Goal: Task Accomplishment & Management: Manage account settings

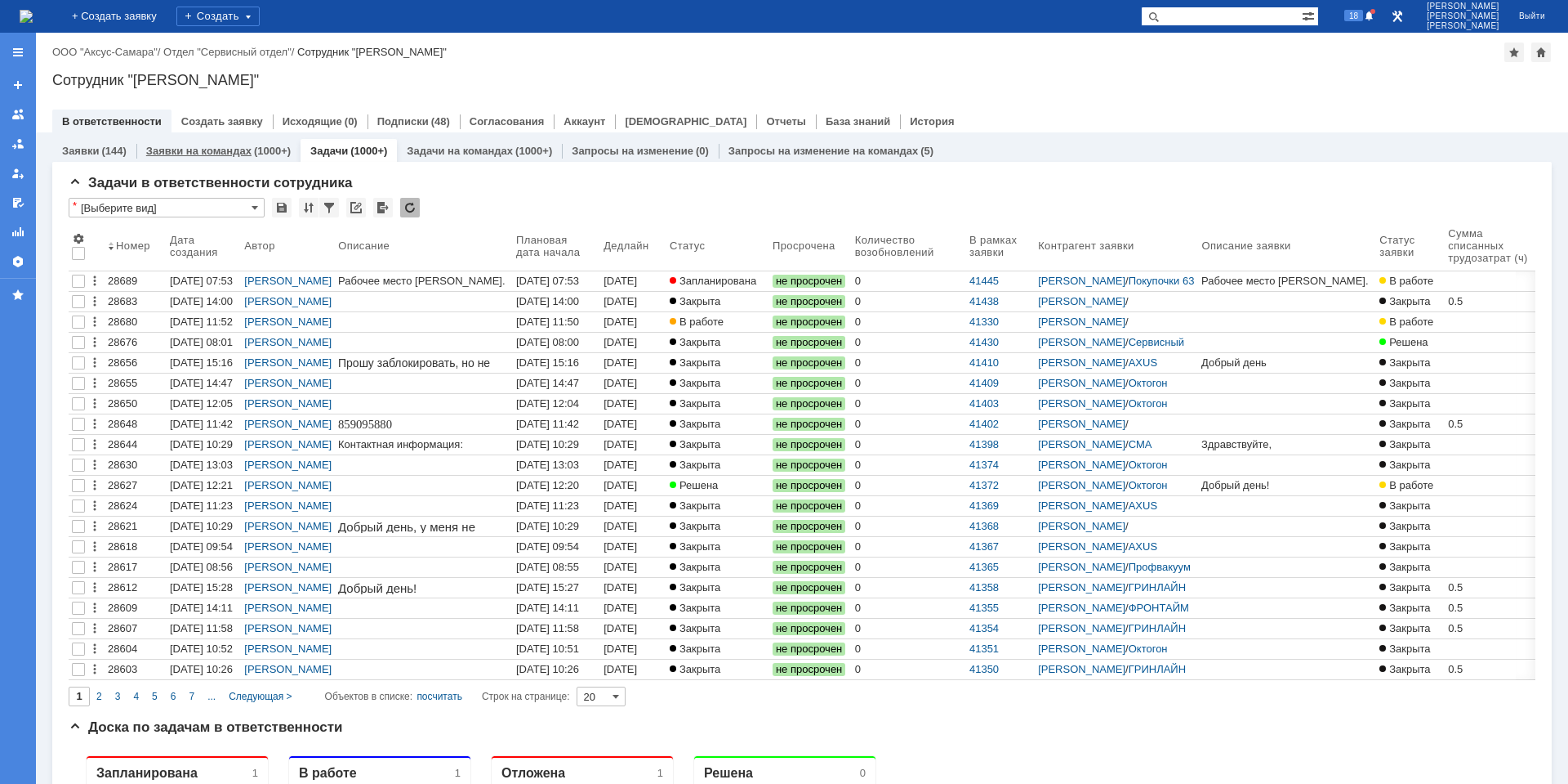
click at [258, 148] on div "(1000+)" at bounding box center [272, 151] width 37 height 12
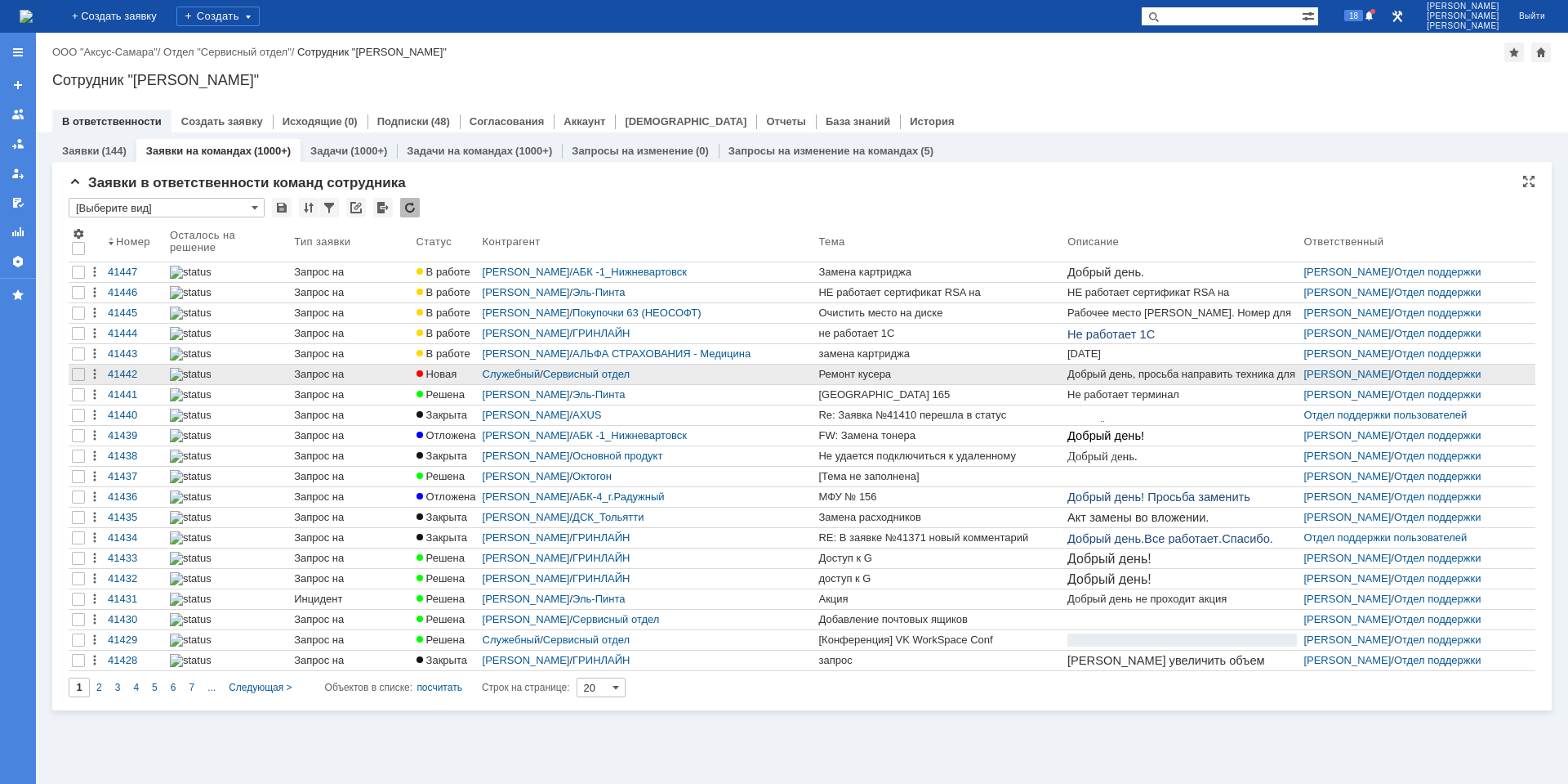
click at [833, 375] on div "Ремонт кусера" at bounding box center [940, 375] width 242 height 13
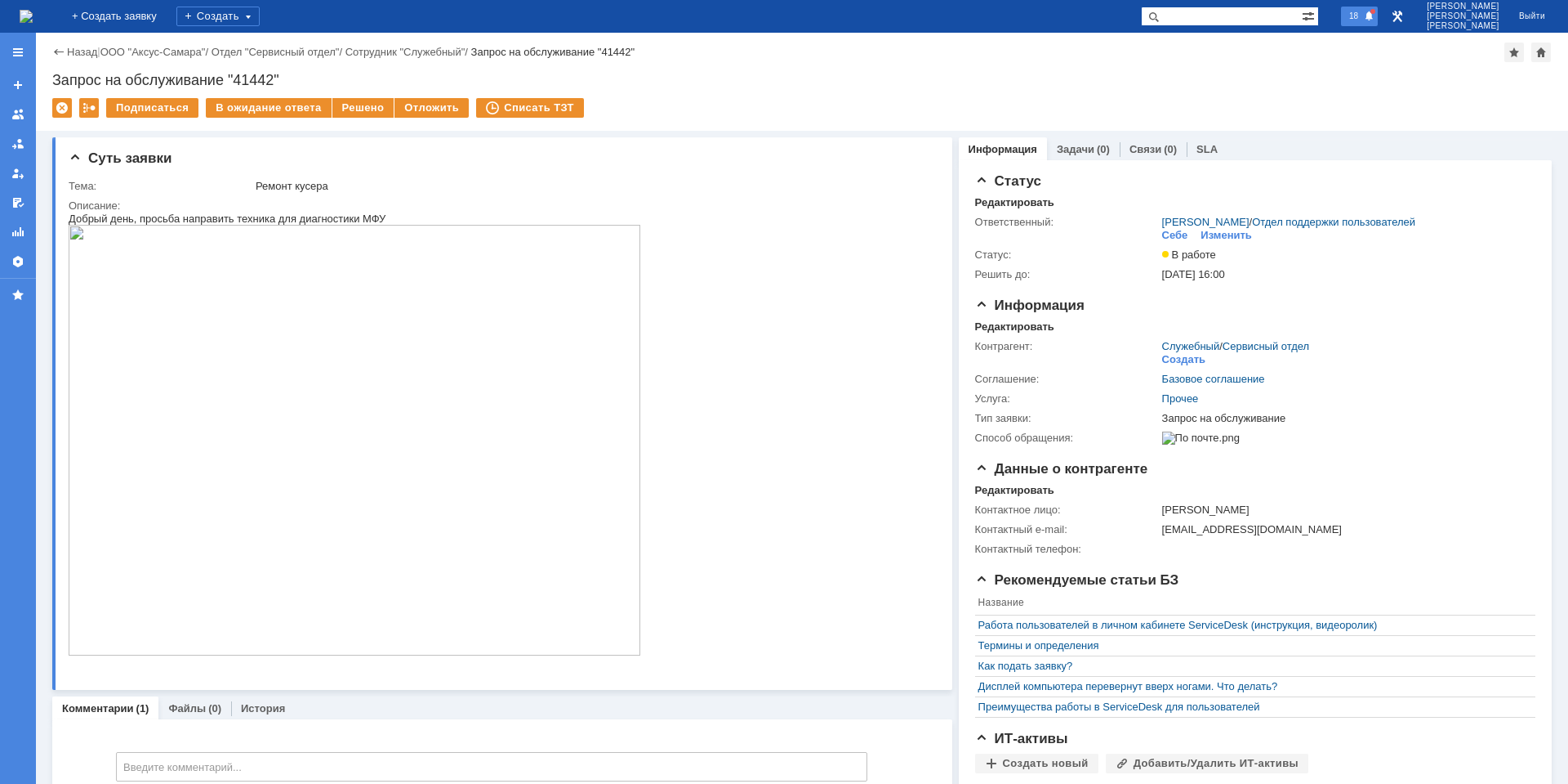
click at [1362, 18] on span "18" at bounding box center [1353, 16] width 18 height 11
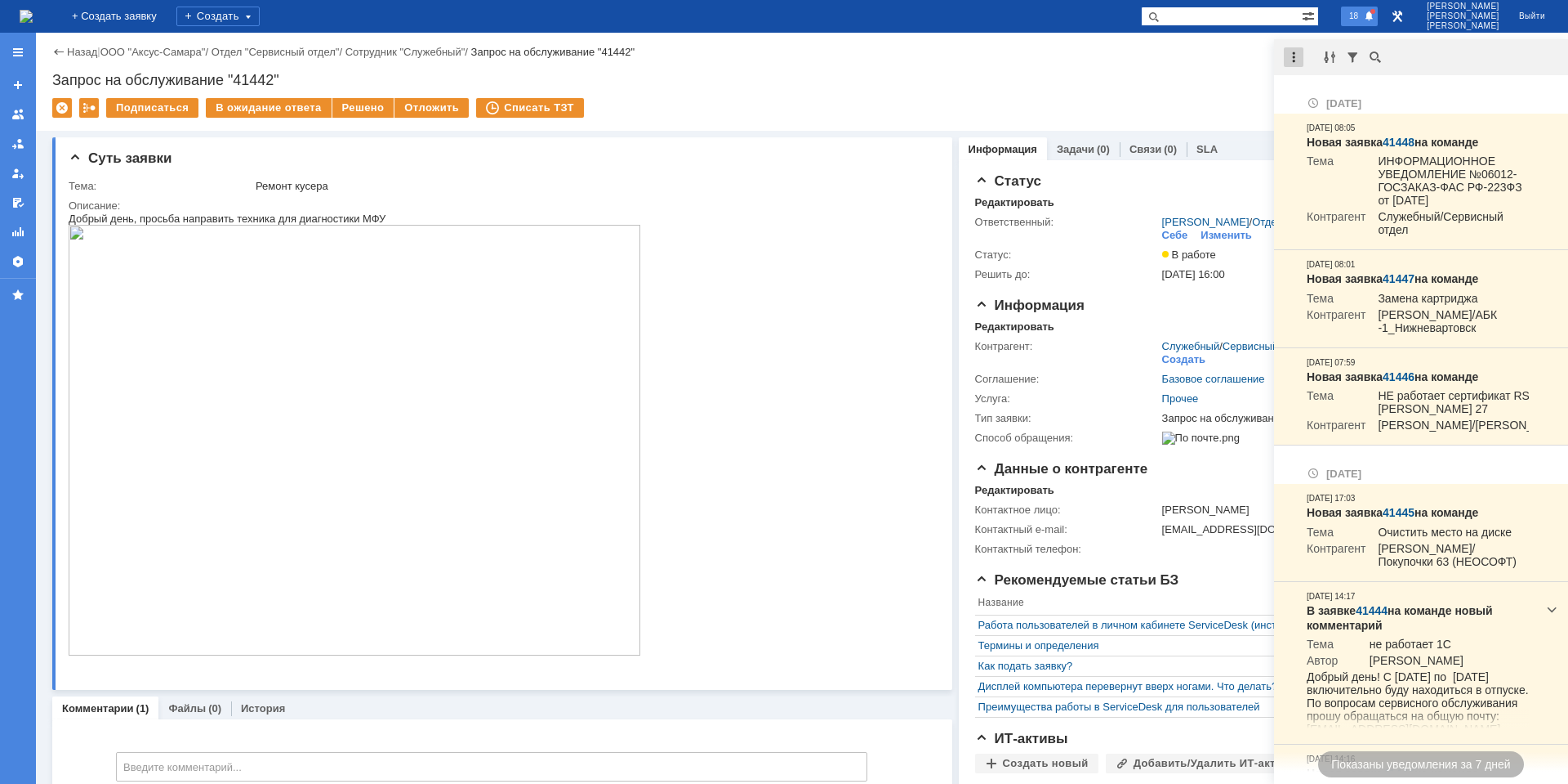
click at [1298, 57] on div at bounding box center [1293, 57] width 19 height 19
click at [1316, 88] on div "Отметить уведомления прочитанными" at bounding box center [1407, 98] width 239 height 24
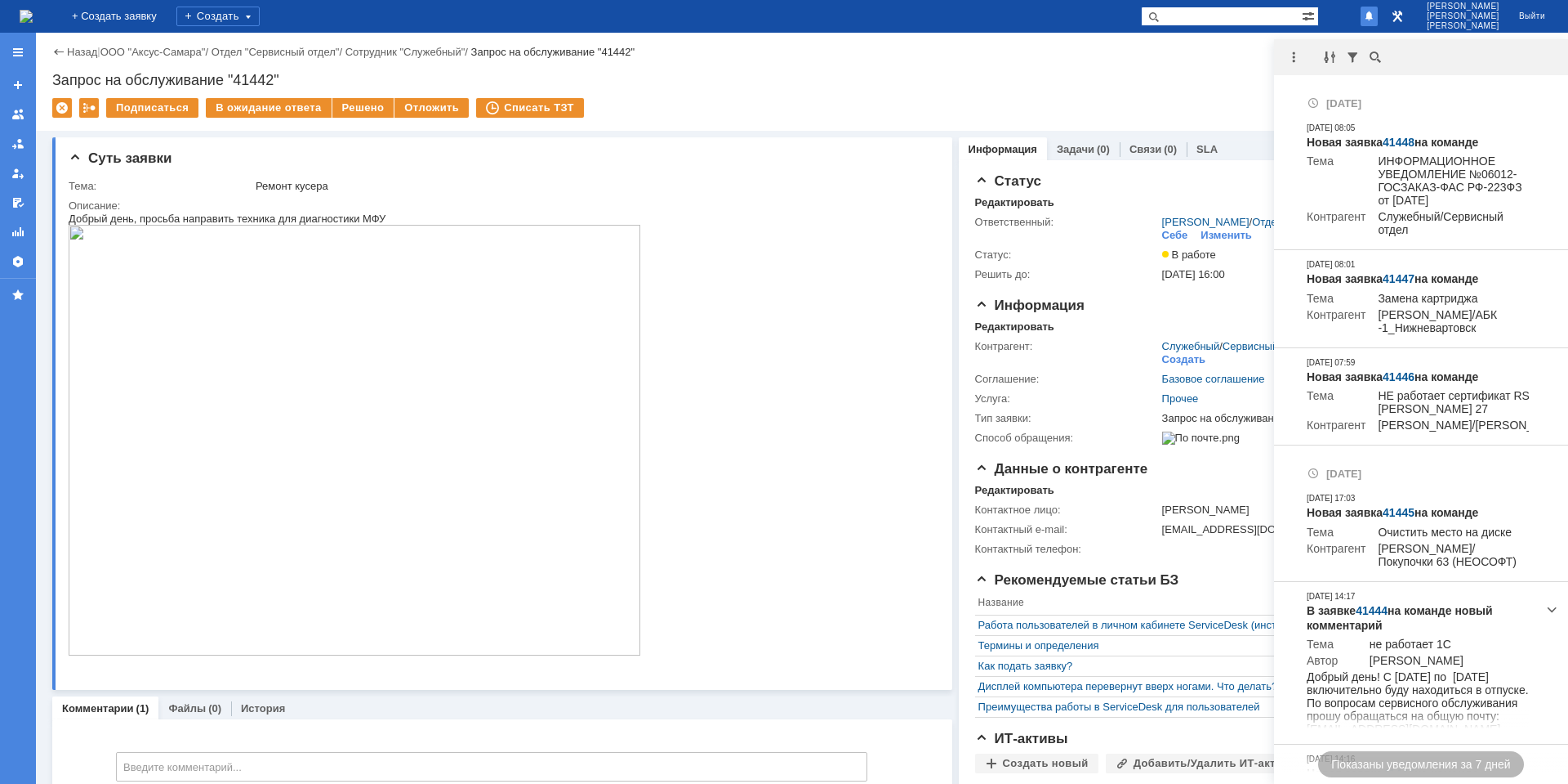
click at [1176, 81] on div "Запрос на обслуживание "41442"" at bounding box center [802, 80] width 1499 height 17
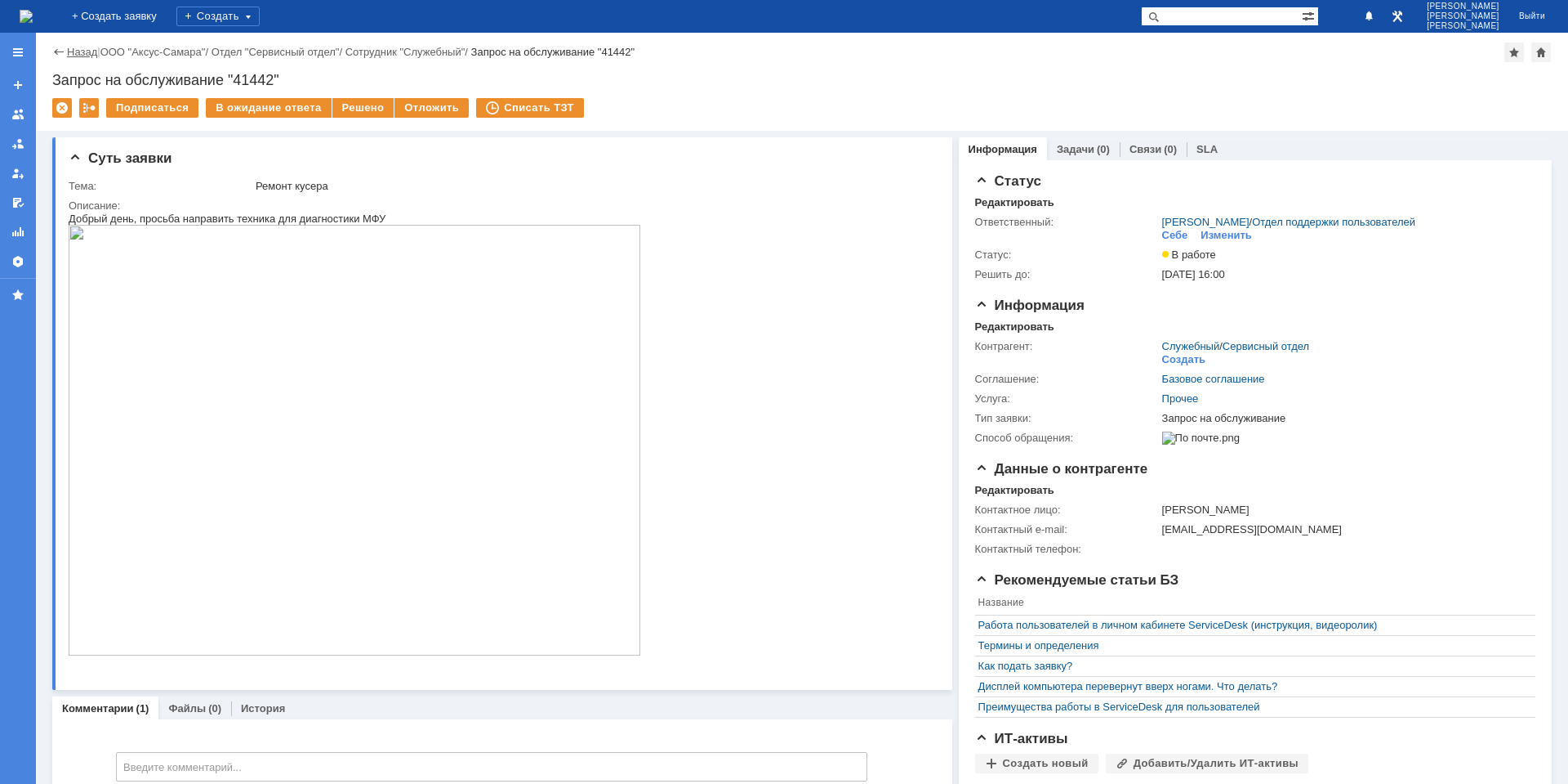
click at [78, 57] on link "Назад" at bounding box center [82, 51] width 30 height 12
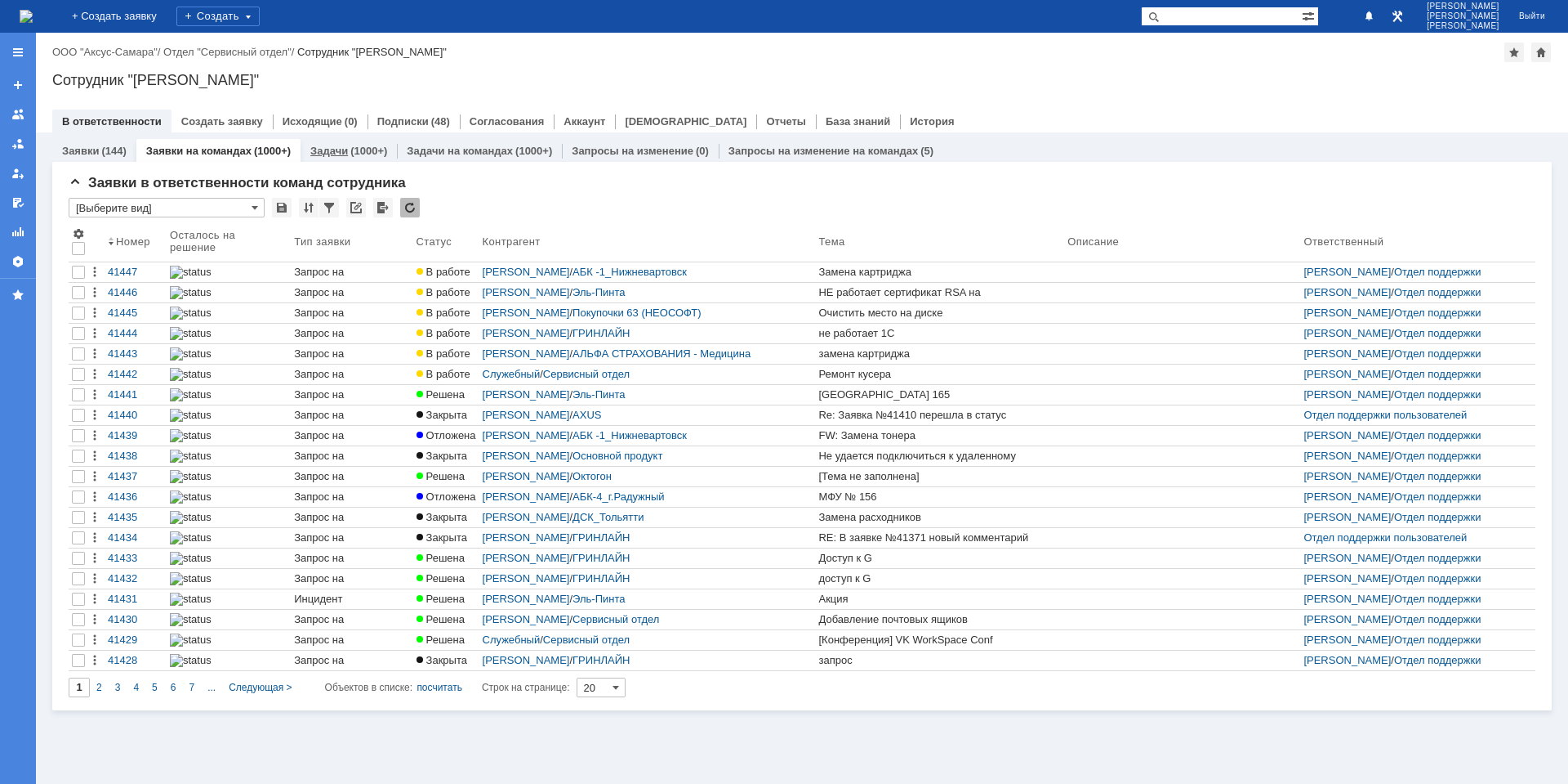
click at [349, 157] on div "Задачи (1000+)" at bounding box center [349, 151] width 96 height 24
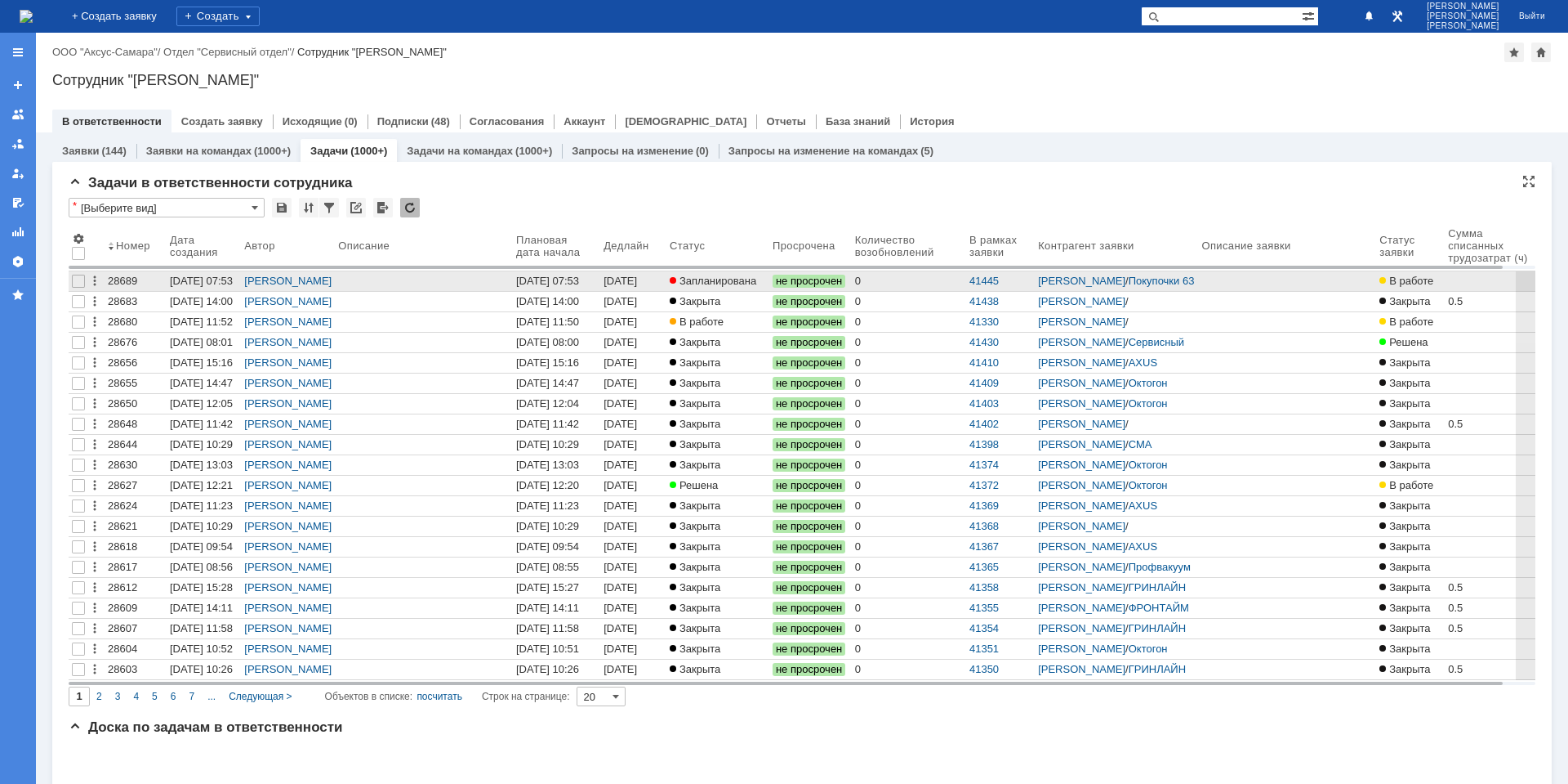
click at [622, 279] on div "[DATE] 16:53" at bounding box center [622, 287] width 37 height 26
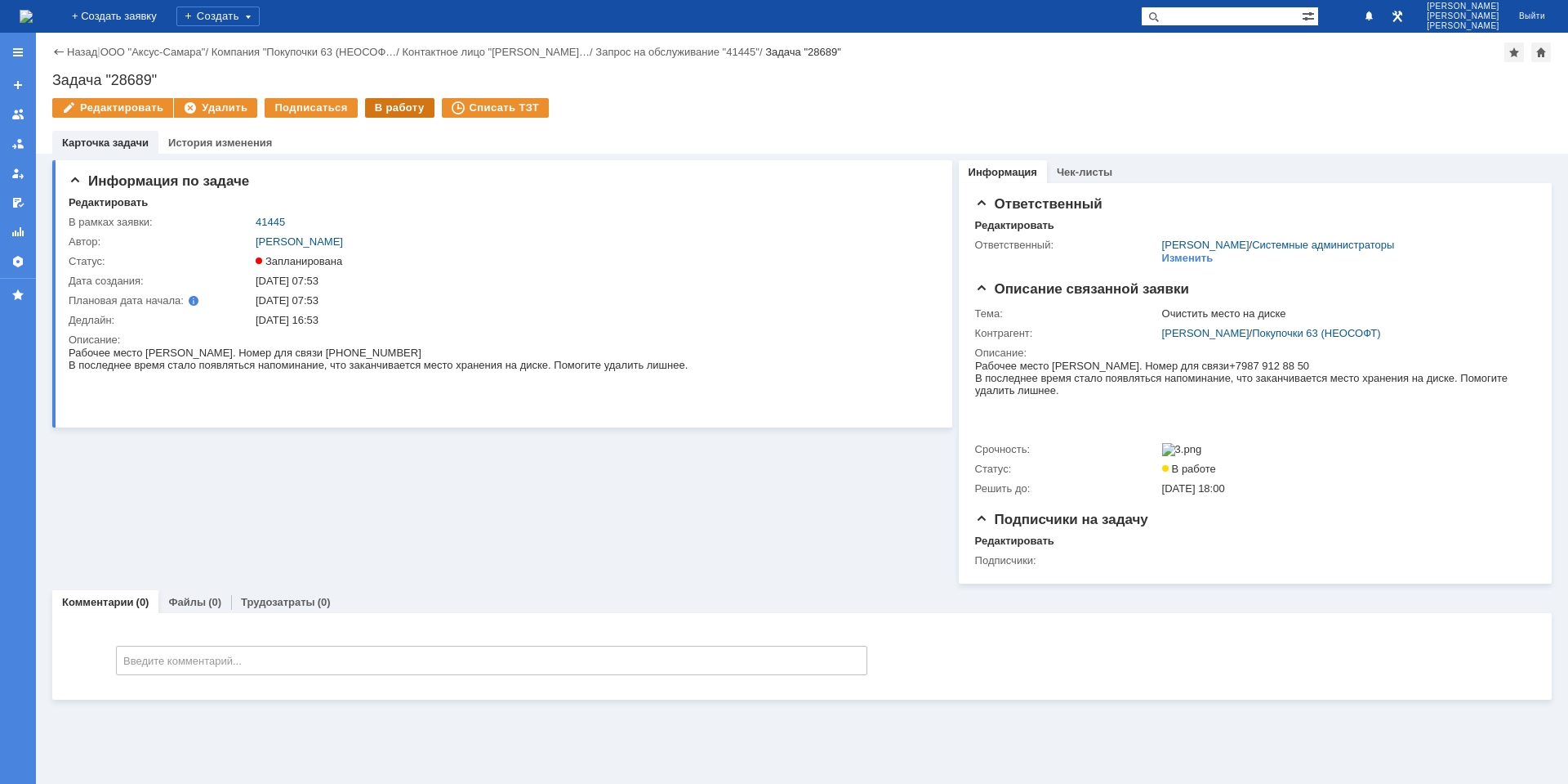
click at [373, 107] on div "В работу" at bounding box center [400, 107] width 70 height 19
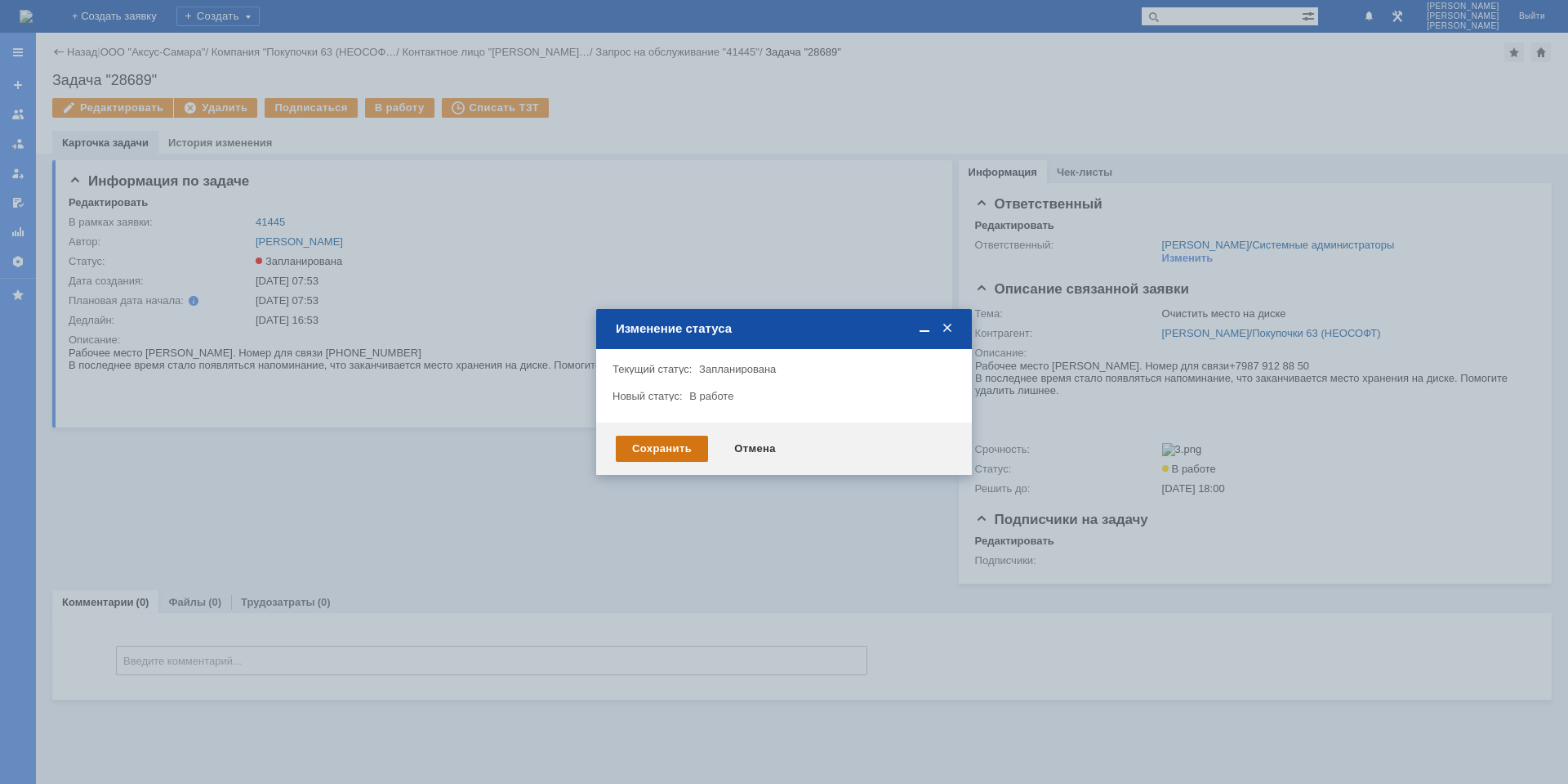
click at [672, 439] on div "Сохранить" at bounding box center [662, 448] width 93 height 26
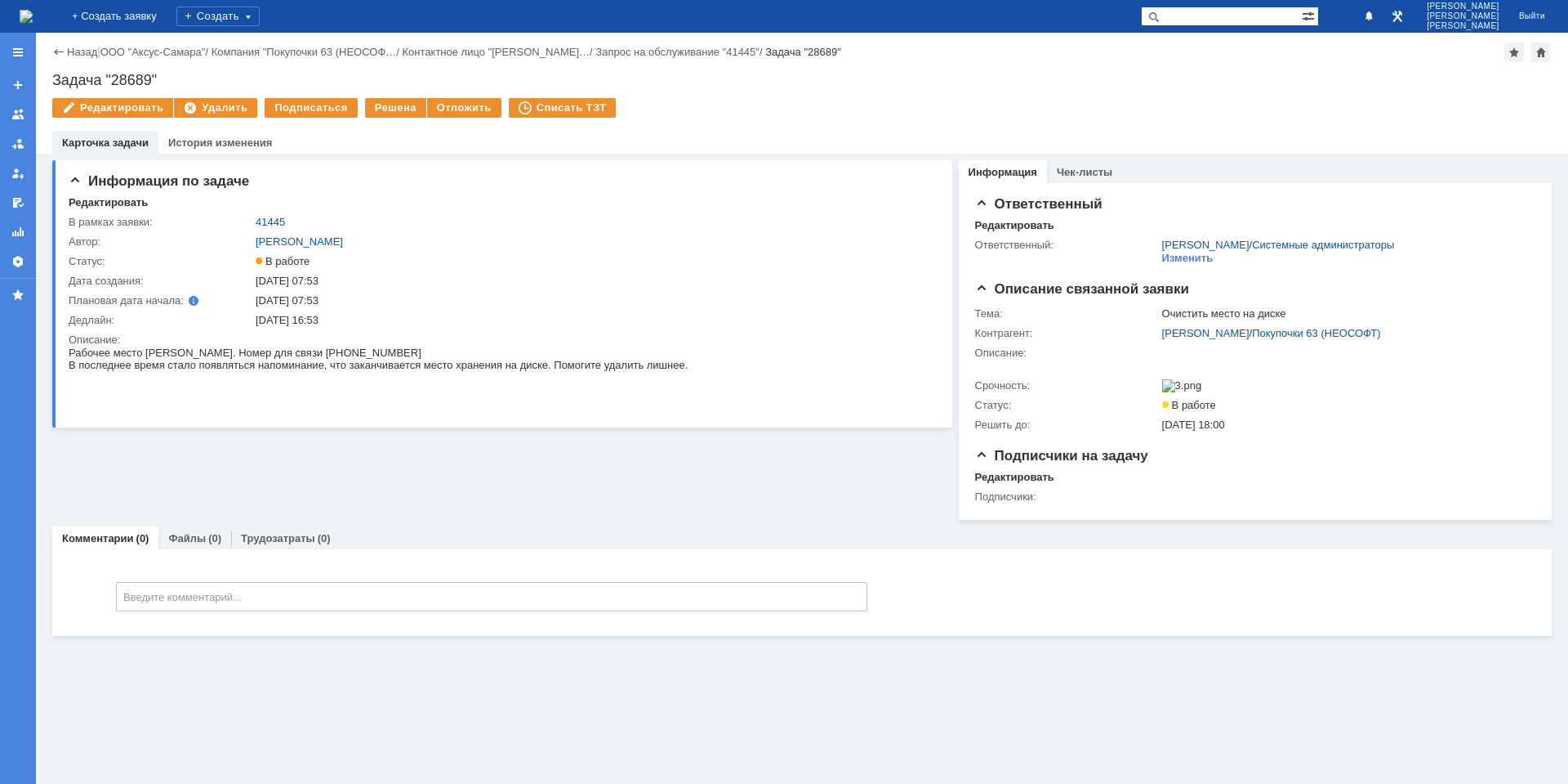
click at [83, 58] on div "Назад | ООО "Аксус-Самара" / Компания "Покупочки 63 (НЕОСОФ… / Контактное лицо …" at bounding box center [802, 51] width 1499 height 19
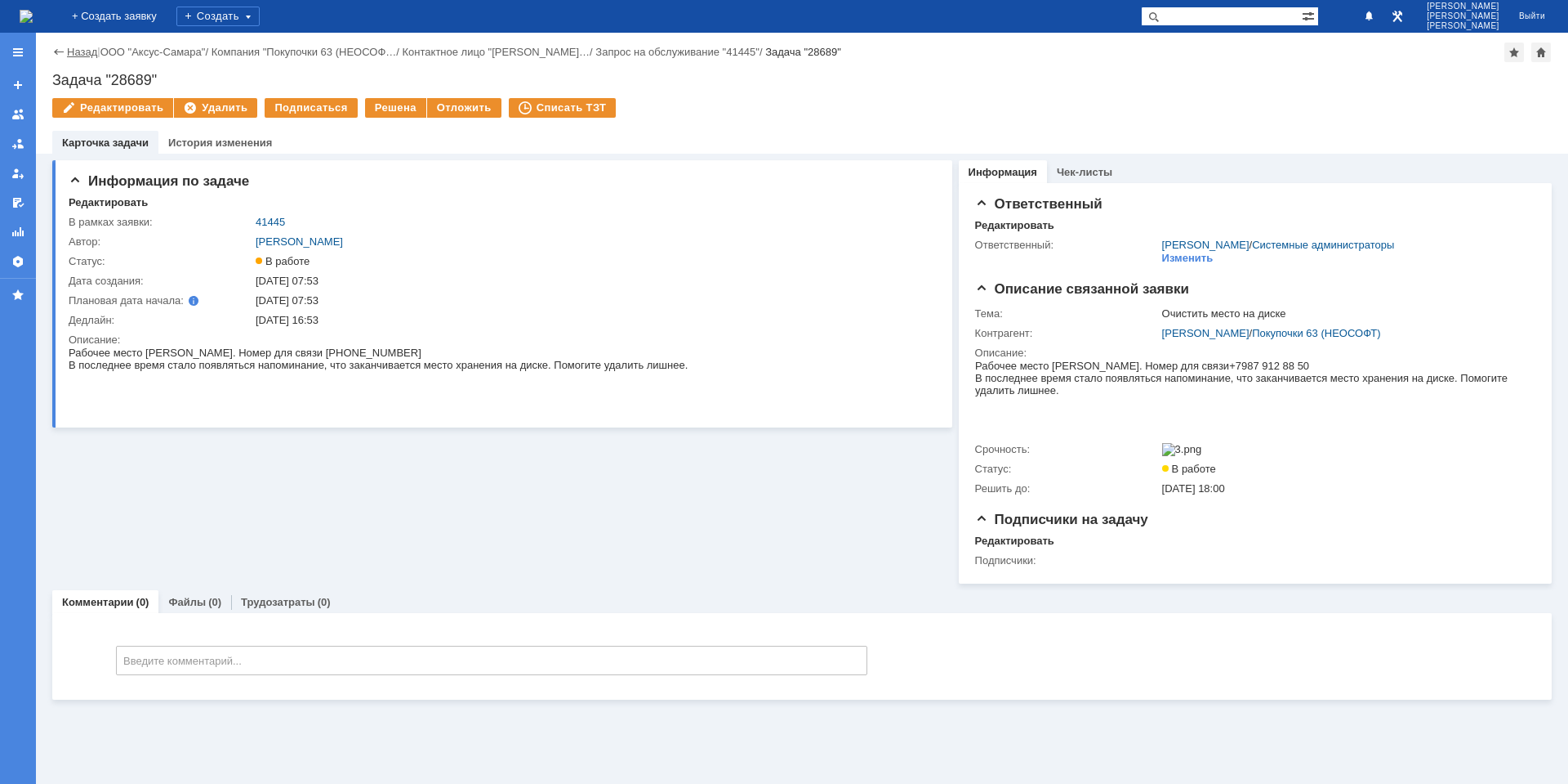
click at [83, 55] on link "Назад" at bounding box center [82, 51] width 30 height 12
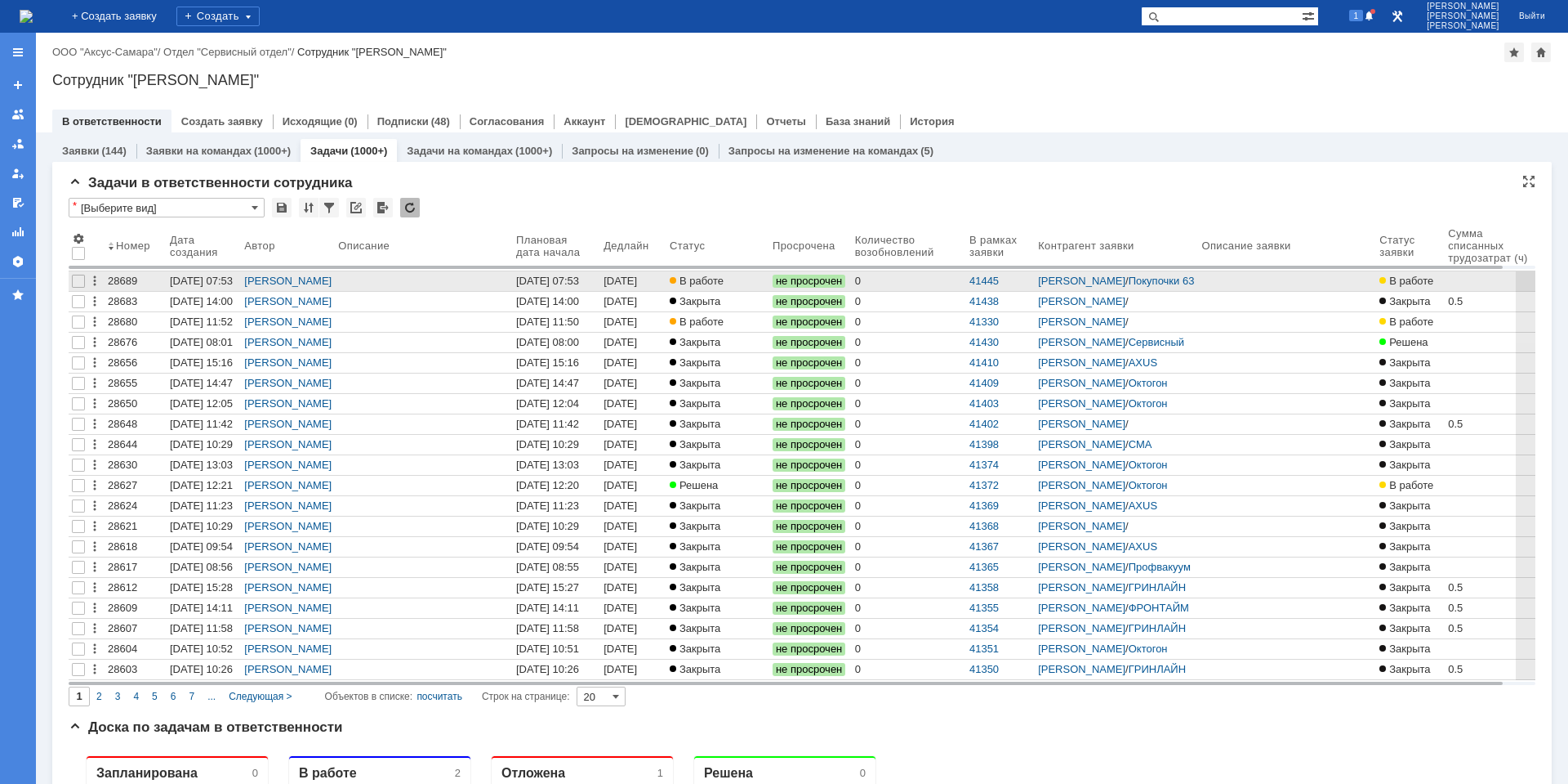
click at [613, 284] on link "[DATE] 16:53" at bounding box center [633, 280] width 66 height 19
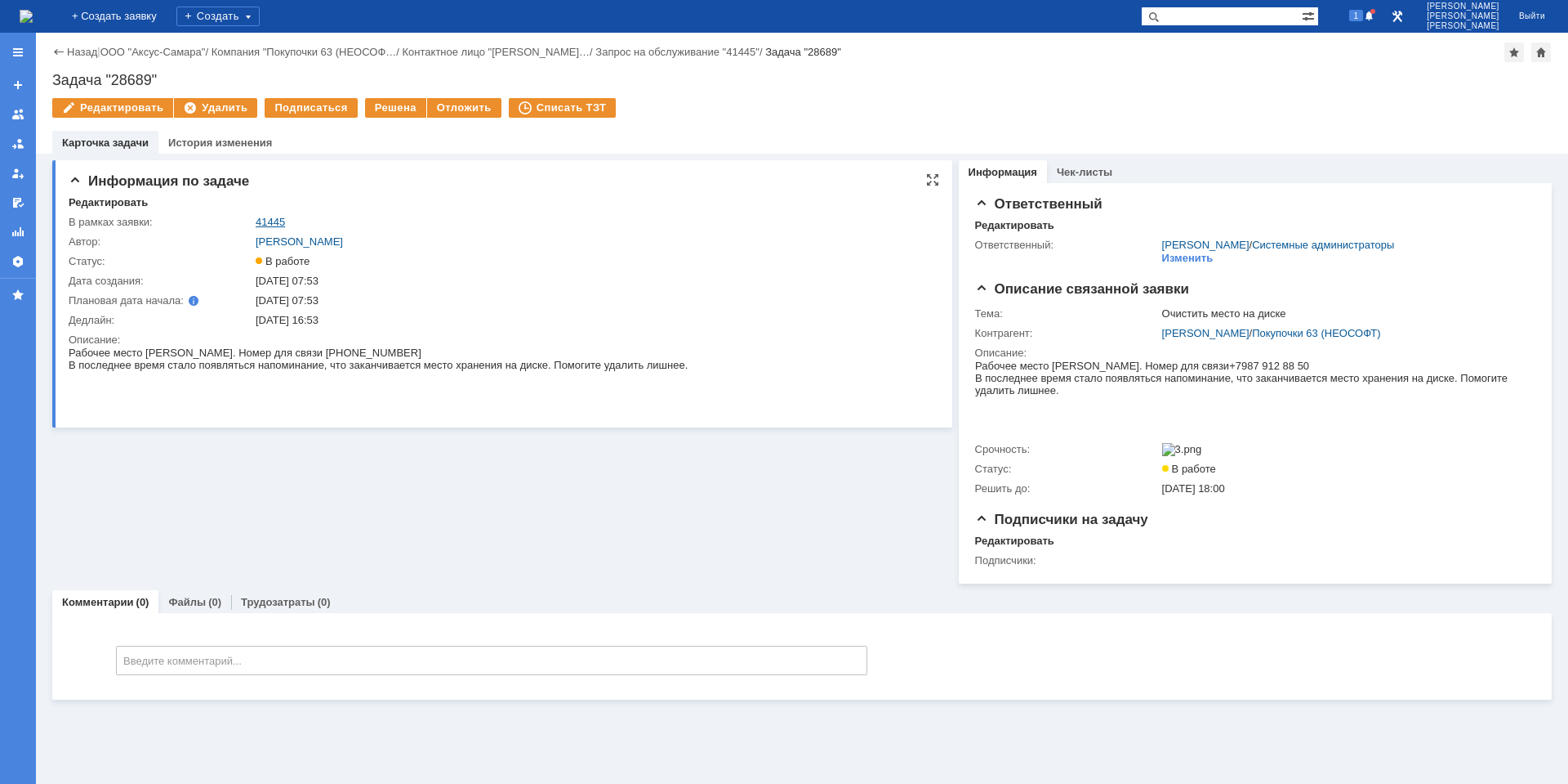
click at [281, 225] on link "41445" at bounding box center [271, 221] width 29 height 12
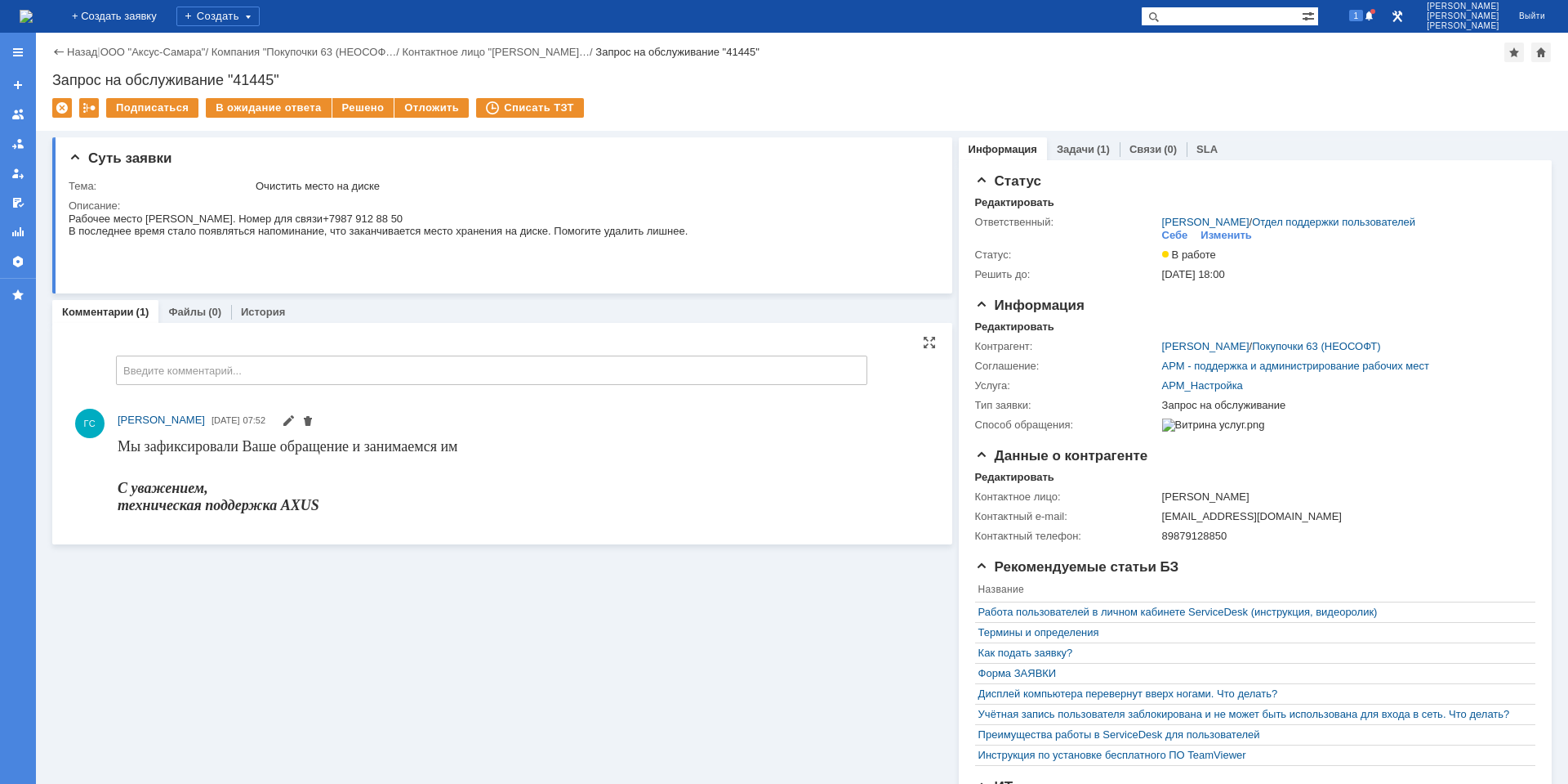
click at [321, 490] on div "С уважением," at bounding box center [287, 487] width 339 height 17
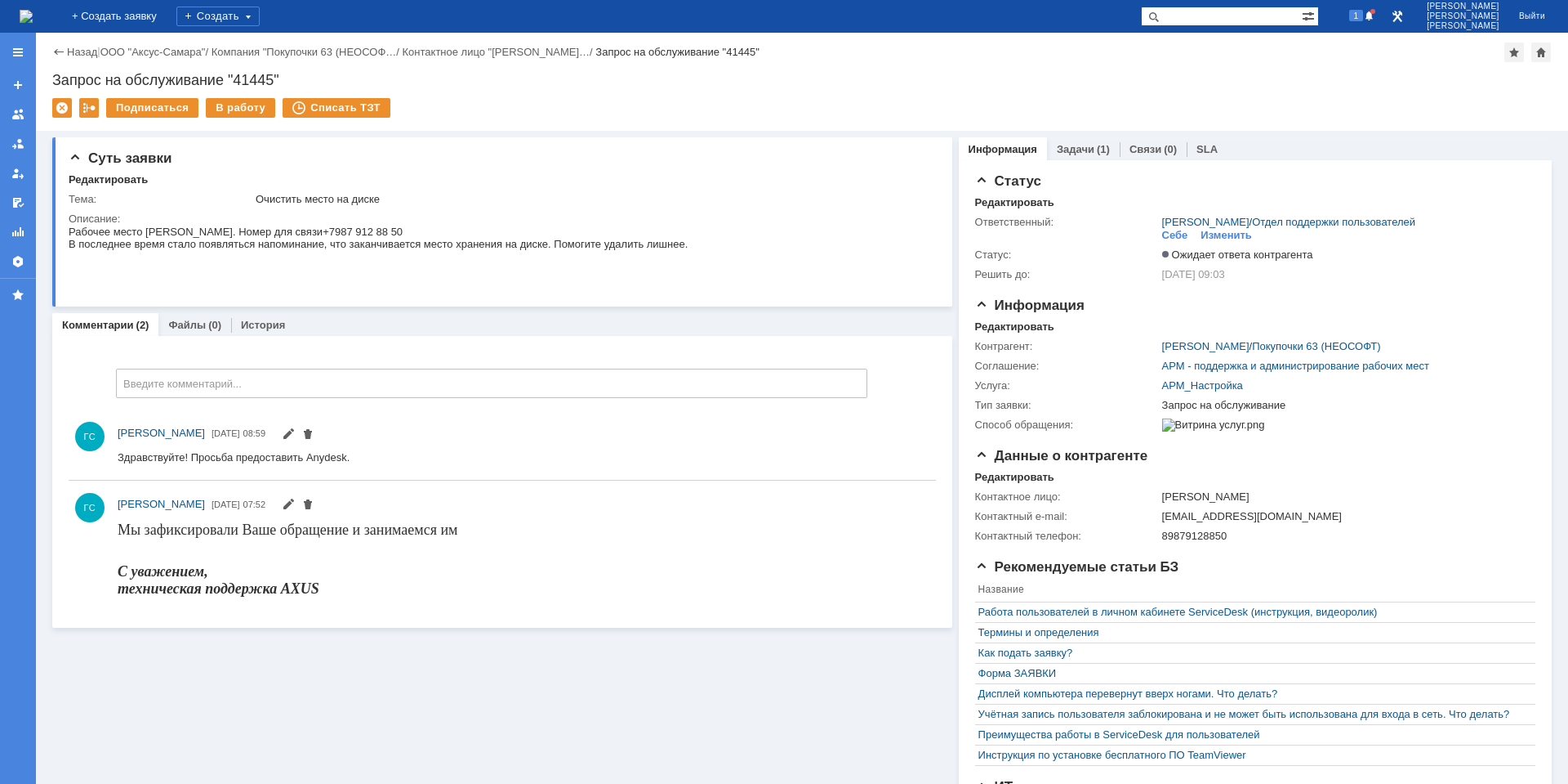
click at [33, 11] on img at bounding box center [26, 17] width 13 height 13
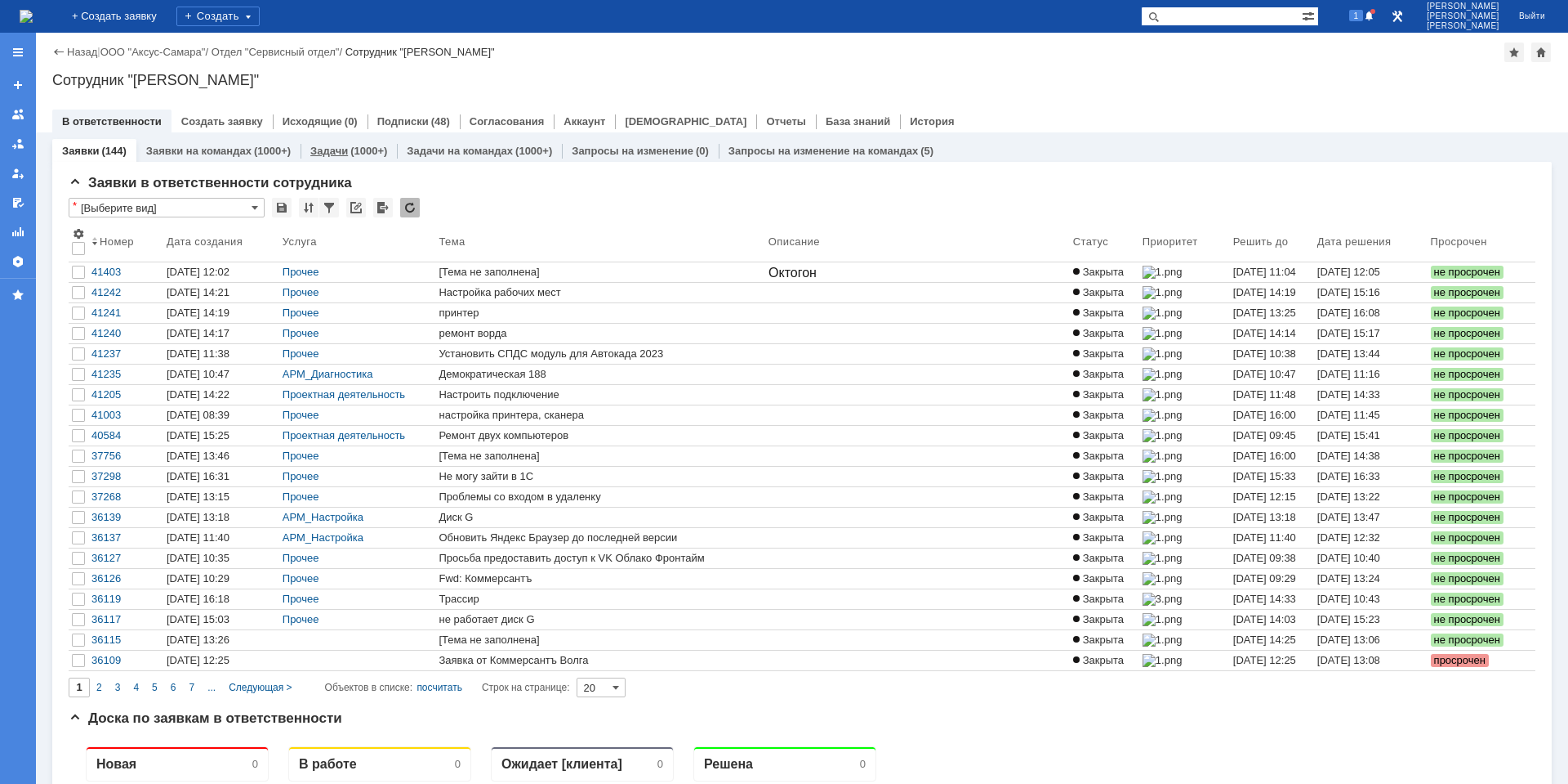
click at [357, 151] on div "(1000+)" at bounding box center [369, 151] width 37 height 12
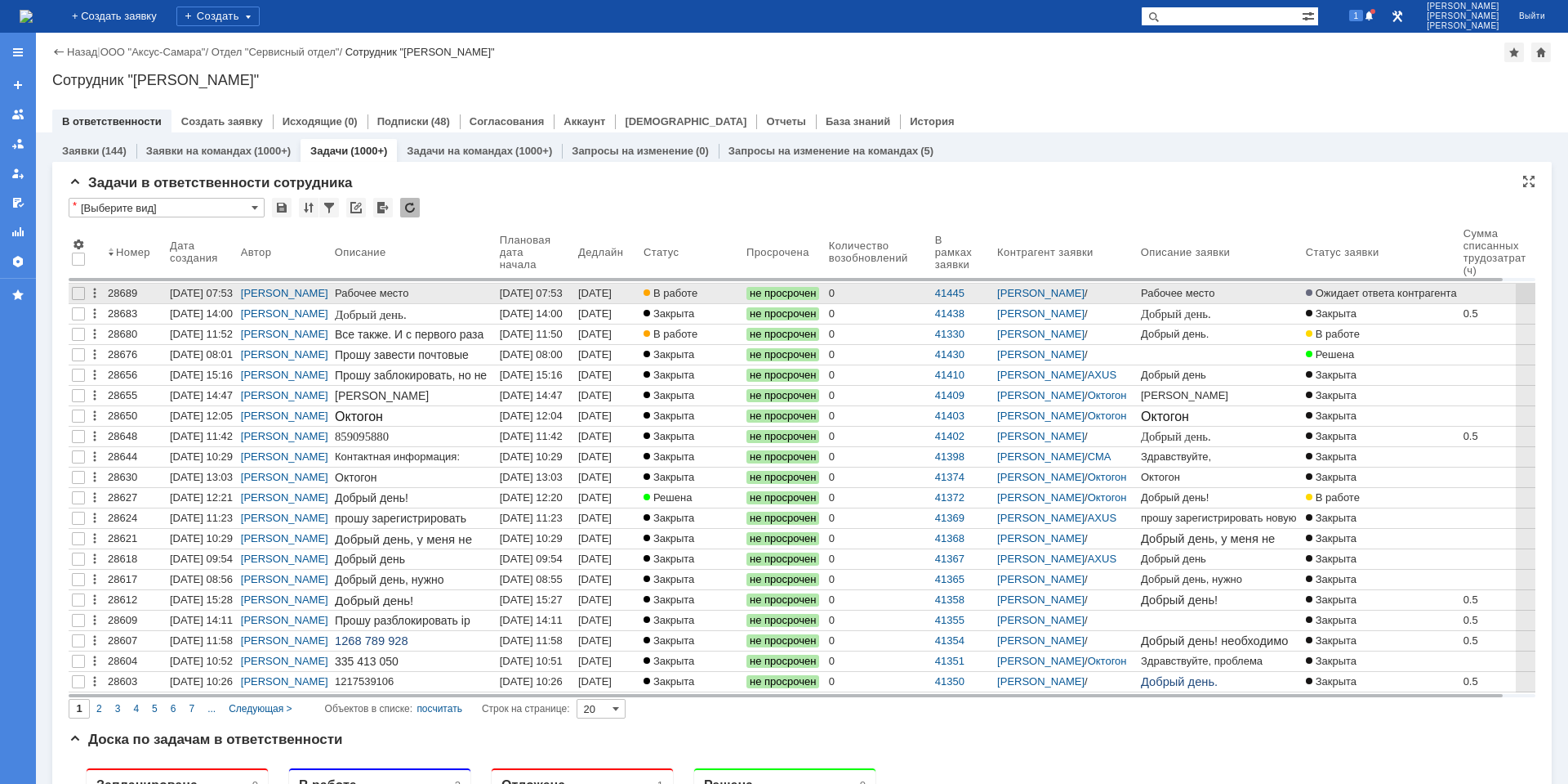
click at [667, 301] on link "В работе" at bounding box center [692, 293] width 103 height 19
